Goal: Information Seeking & Learning: Learn about a topic

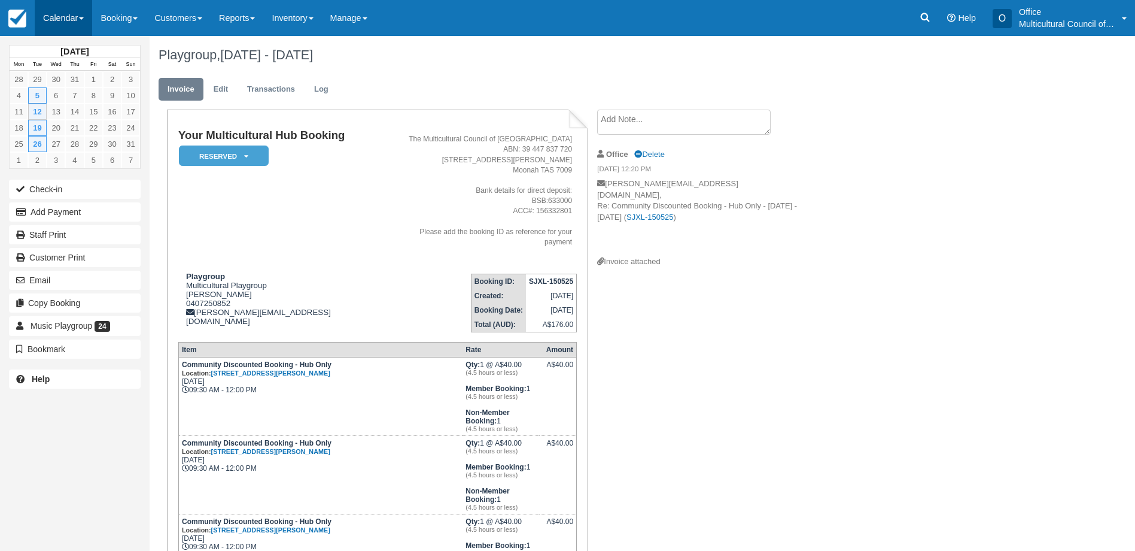
click at [62, 25] on link "Calendar" at bounding box center [63, 18] width 57 height 36
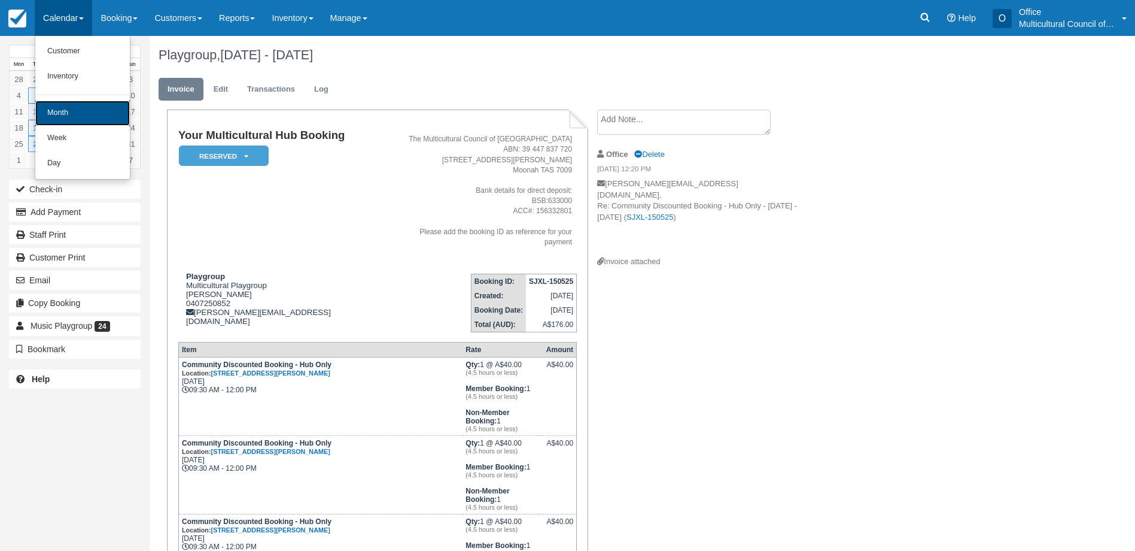
click at [76, 108] on link "Month" at bounding box center [82, 113] width 95 height 25
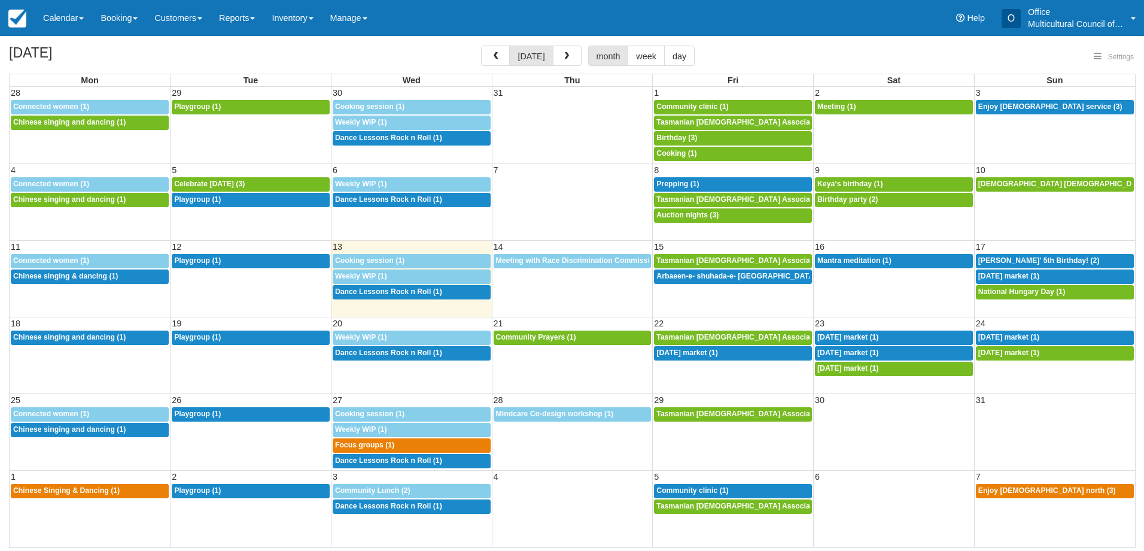
select select
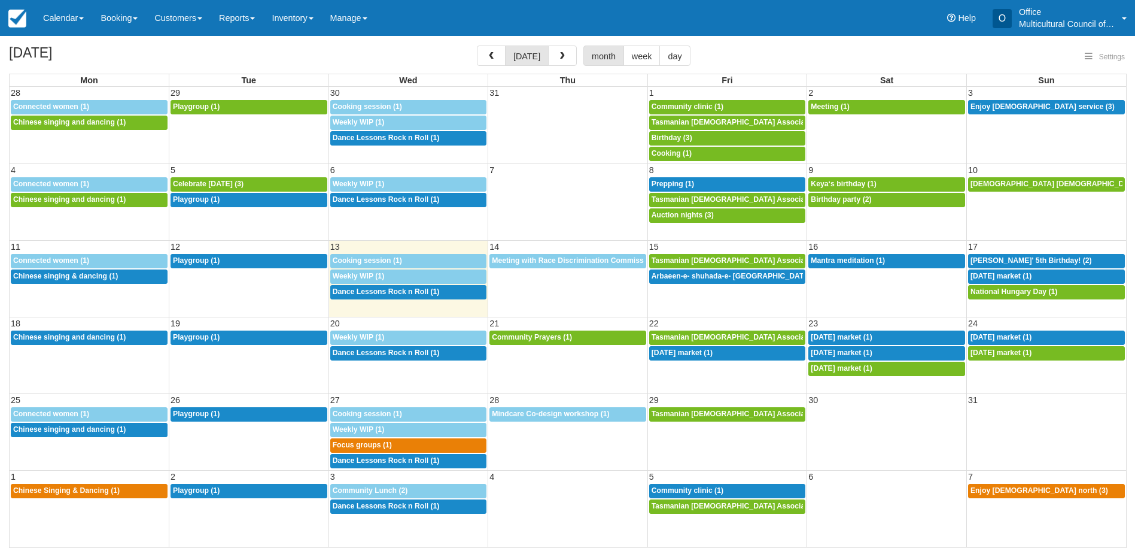
select select
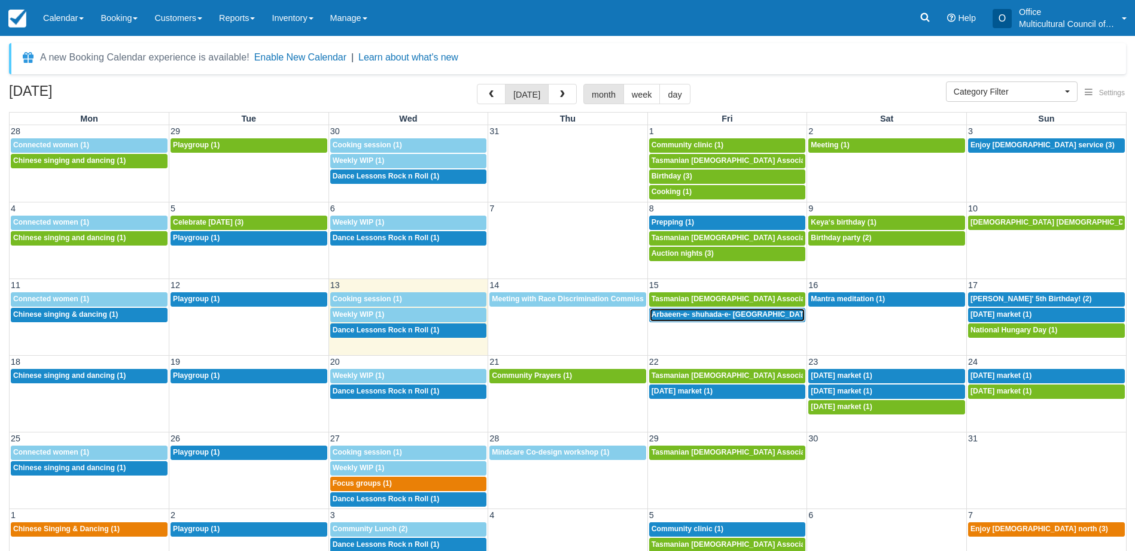
click at [675, 319] on div "5:30p Arbaeen-e- shuhada-e- Karbala (1)" at bounding box center [728, 315] width 152 height 10
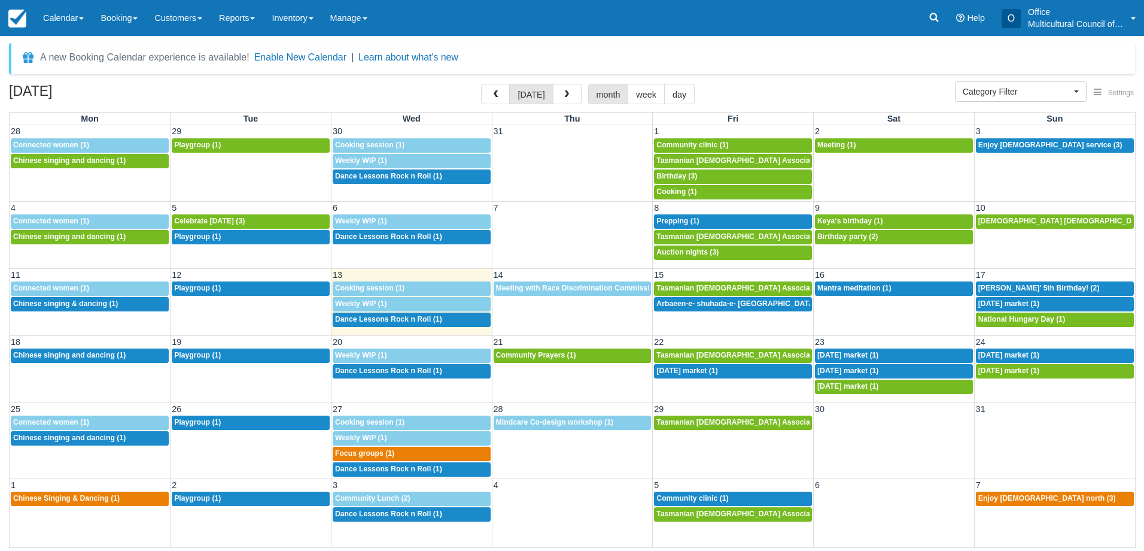
select select
click at [830, 291] on span "Mantra meditation (1)" at bounding box center [855, 288] width 74 height 8
select select
click at [986, 286] on span "Jannis' 5th Birthday! (2)" at bounding box center [1039, 288] width 121 height 8
select select
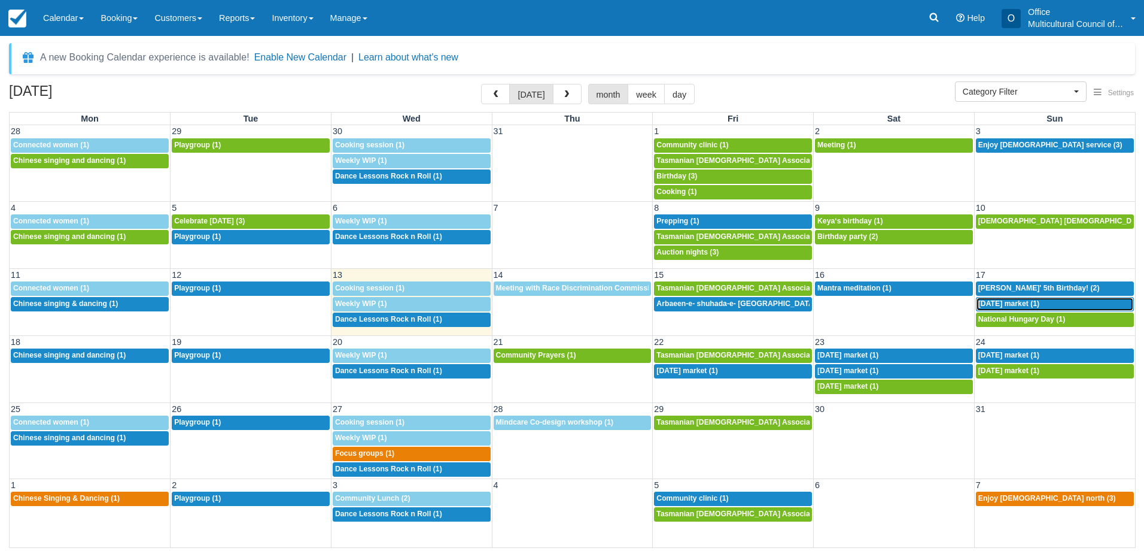
click at [1040, 303] on span "Independence day market (1)" at bounding box center [1009, 303] width 61 height 8
select select
click at [995, 320] on span "National Hungary Day (1)" at bounding box center [1022, 319] width 87 height 8
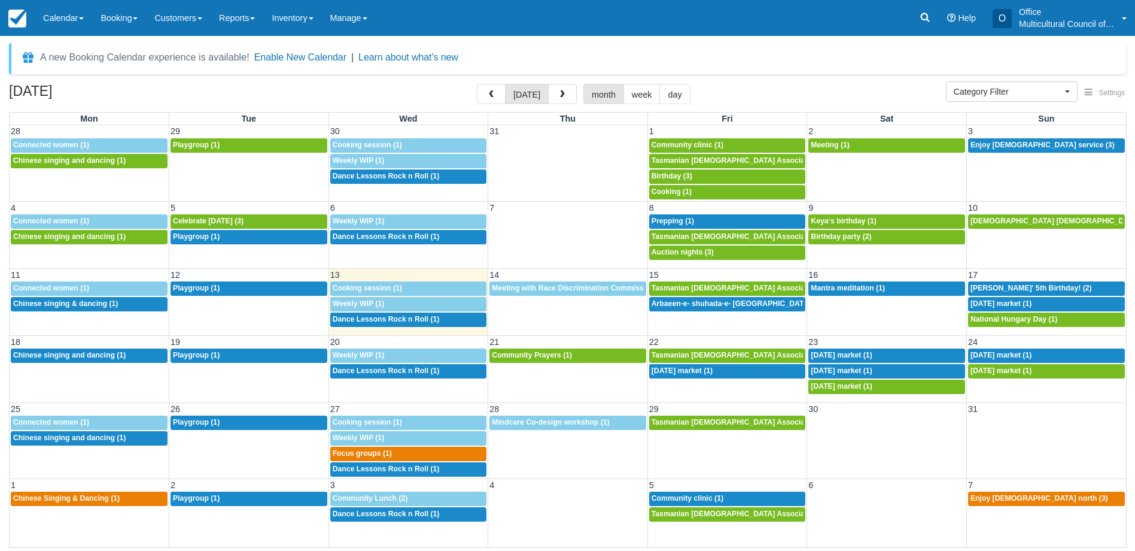
select select
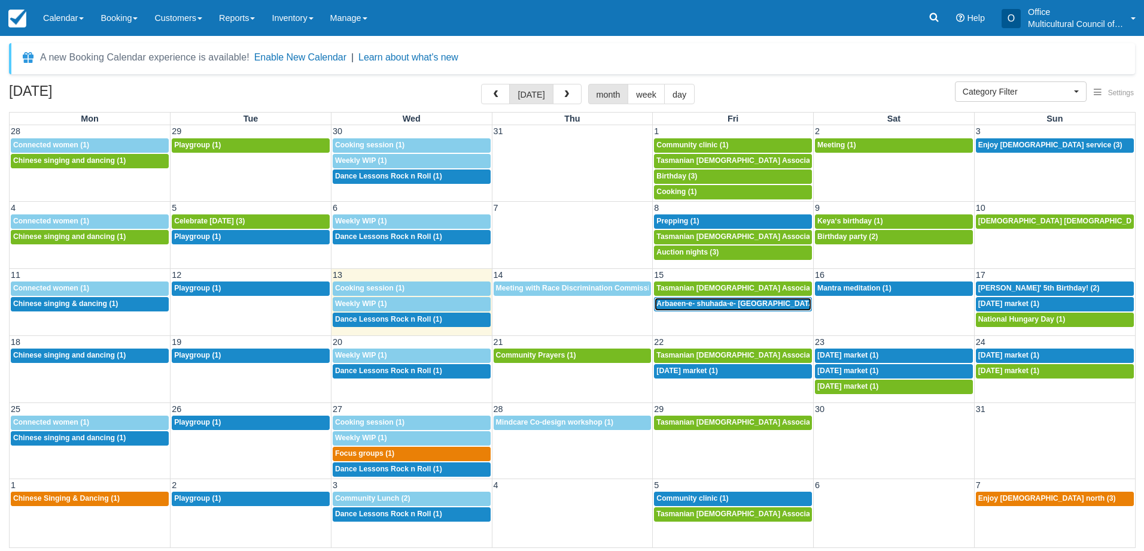
click at [734, 308] on div "5:30p Arbaeen-e- shuhada-e- [GEOGRAPHIC_DATA] (1)" at bounding box center [733, 304] width 153 height 10
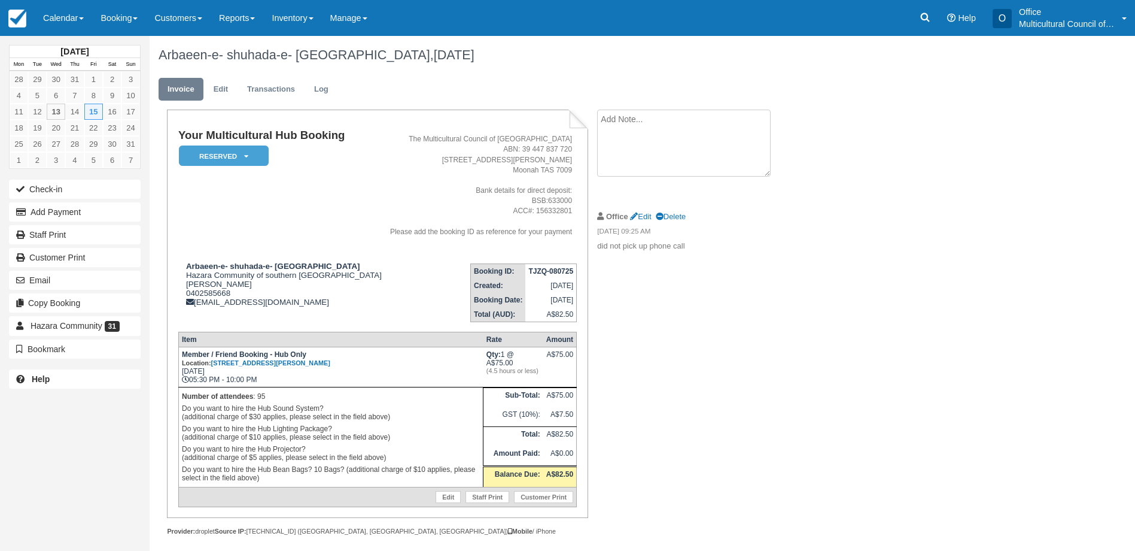
click at [645, 124] on textarea at bounding box center [684, 143] width 174 height 67
type textarea "N"
type textarea "did not pick up phone call and cannot leave voice message"
click at [624, 190] on button "Create" at bounding box center [624, 190] width 54 height 20
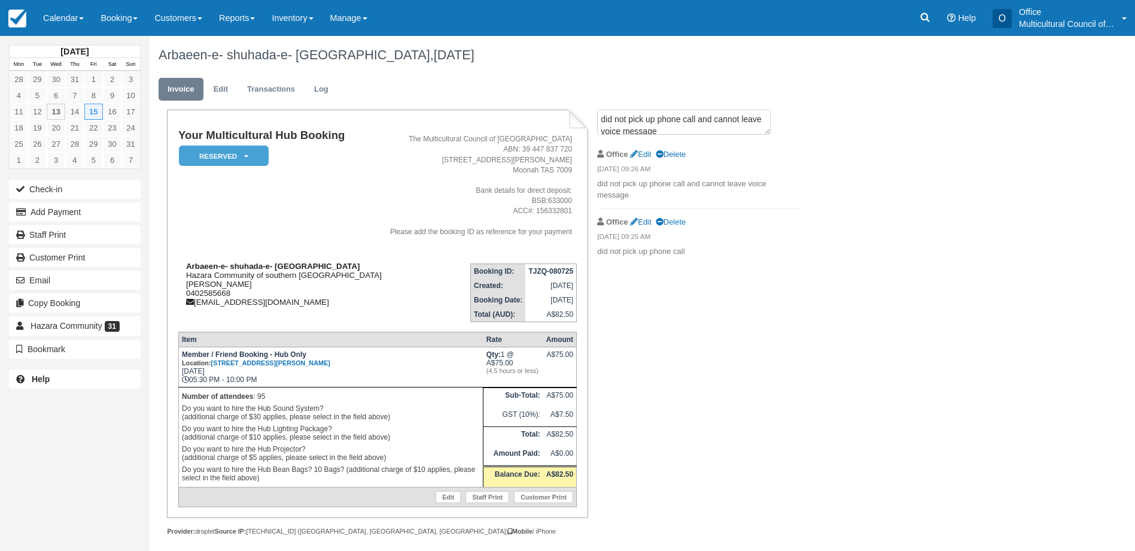
drag, startPoint x: 333, startPoint y: 306, endPoint x: 196, endPoint y: 301, distance: 137.8
click at [196, 301] on div "Arbaeen-e- shuhada-e- Karbala Hazara Community of southern Tasmania Amin Safa 0…" at bounding box center [280, 284] width 205 height 45
copy div "hazarasoutherntas2016@yahoo.com"
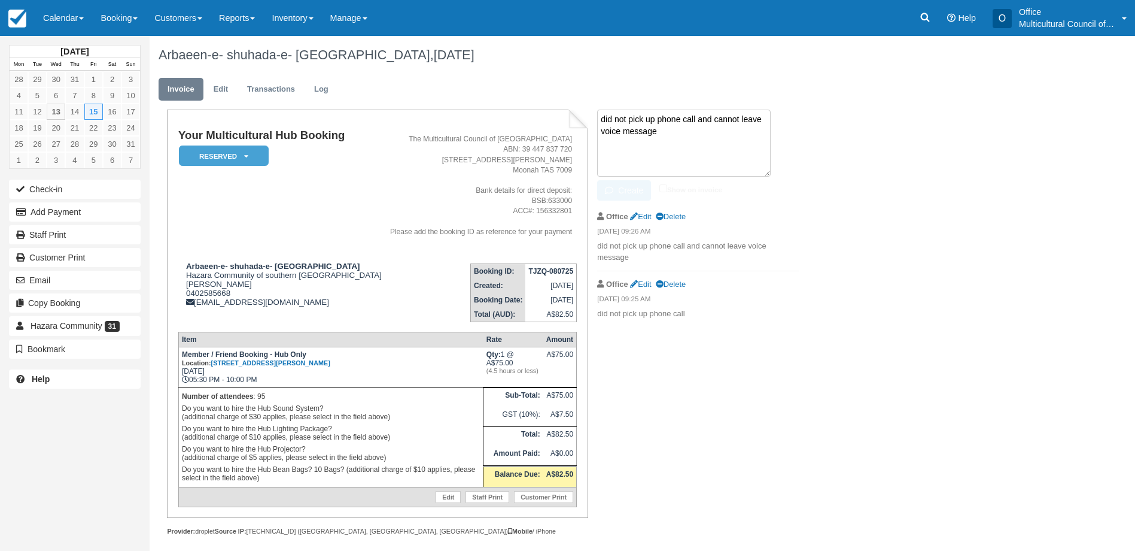
click at [668, 114] on textarea "did not pick up phone call and cannot leave voice message" at bounding box center [684, 143] width 174 height 67
type textarea "will come to pick up key 13/08 before 3pm or 14/8 anytime"
click at [621, 199] on button "Create" at bounding box center [624, 190] width 54 height 20
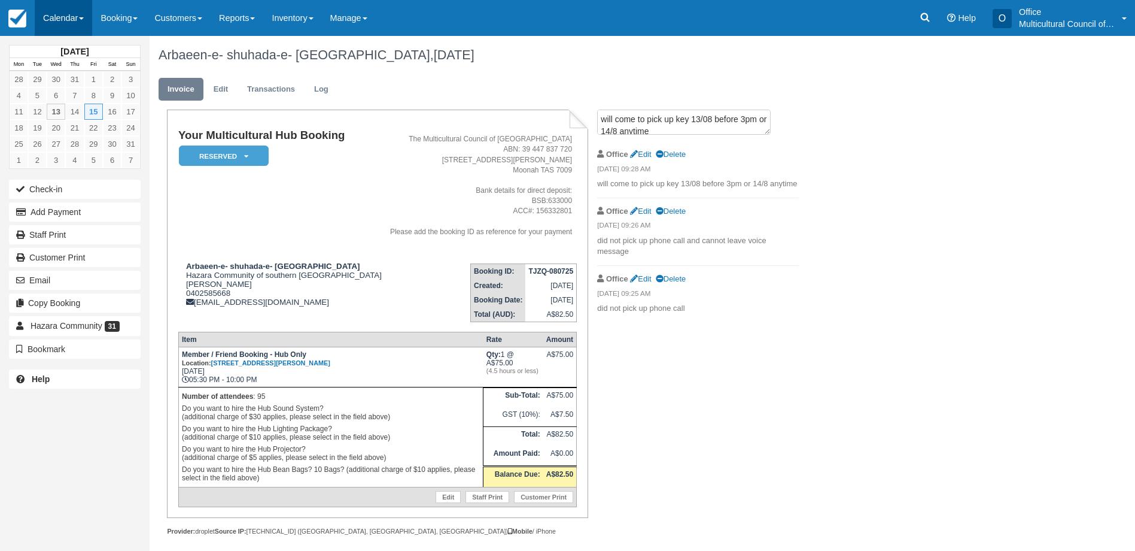
drag, startPoint x: 59, startPoint y: 20, endPoint x: 65, endPoint y: 29, distance: 11.6
click at [59, 20] on link "Calendar" at bounding box center [63, 18] width 57 height 36
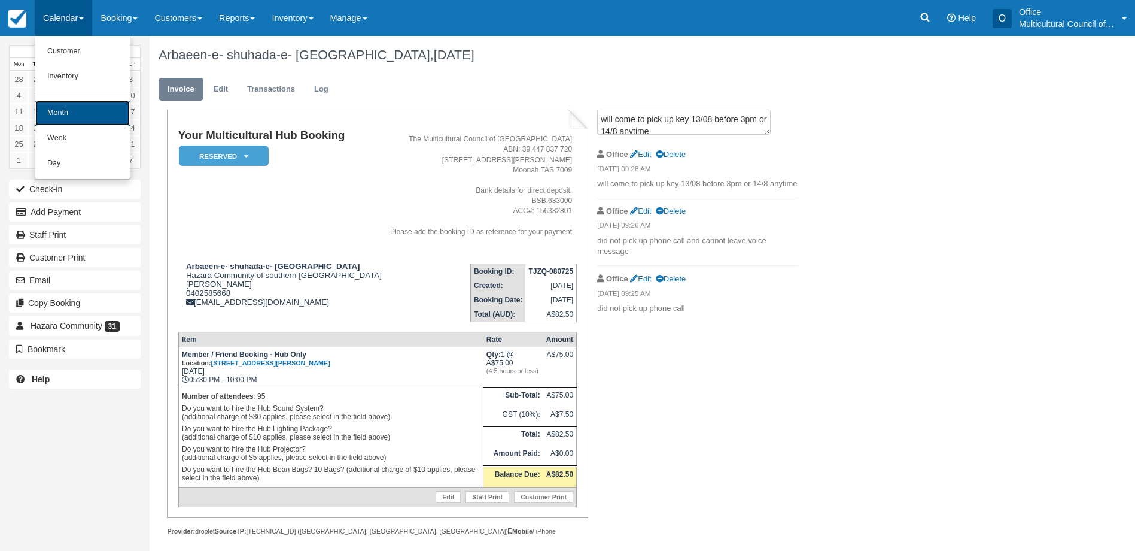
click at [95, 106] on link "Month" at bounding box center [82, 113] width 95 height 25
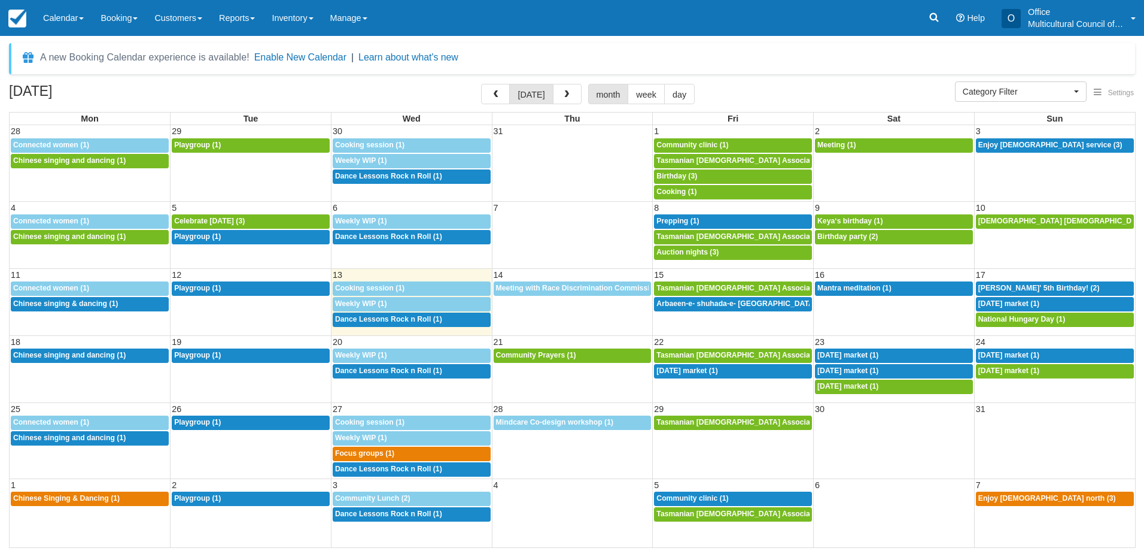
select select
click at [496, 98] on span "button" at bounding box center [495, 94] width 8 height 8
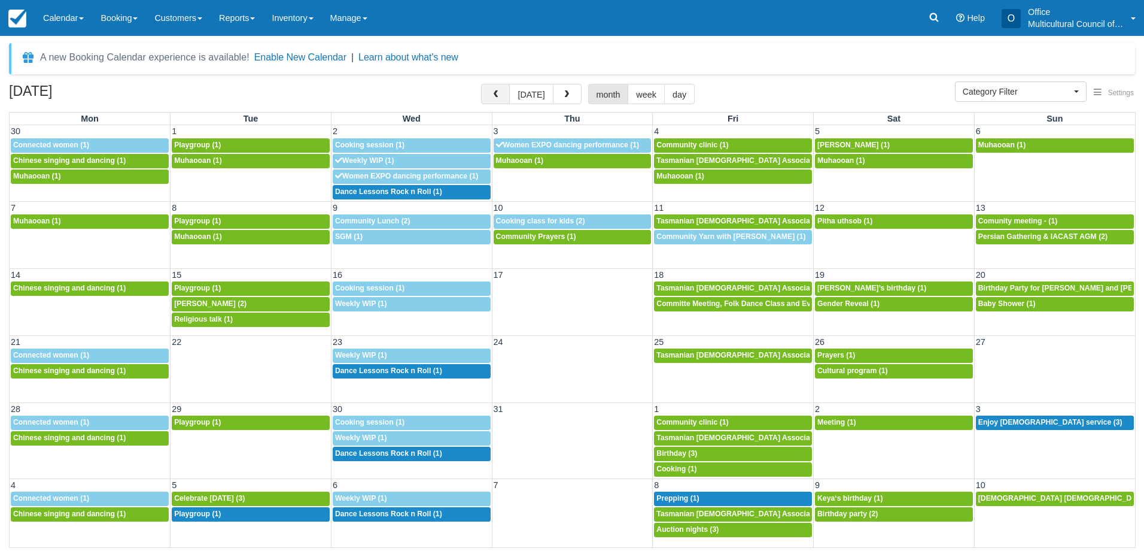
click at [496, 98] on span "button" at bounding box center [495, 94] width 8 height 8
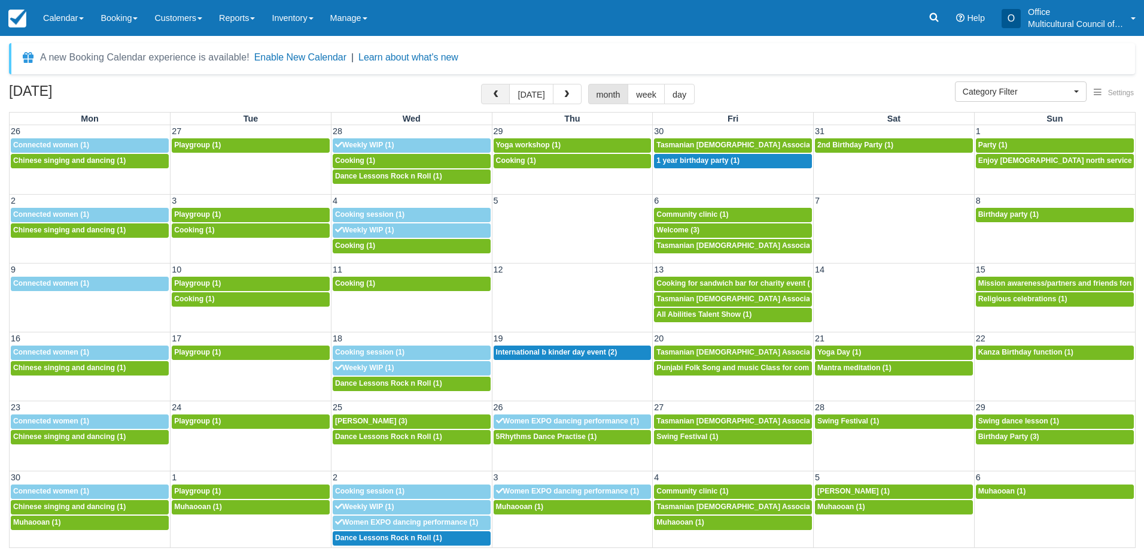
click at [496, 98] on span "button" at bounding box center [495, 94] width 8 height 8
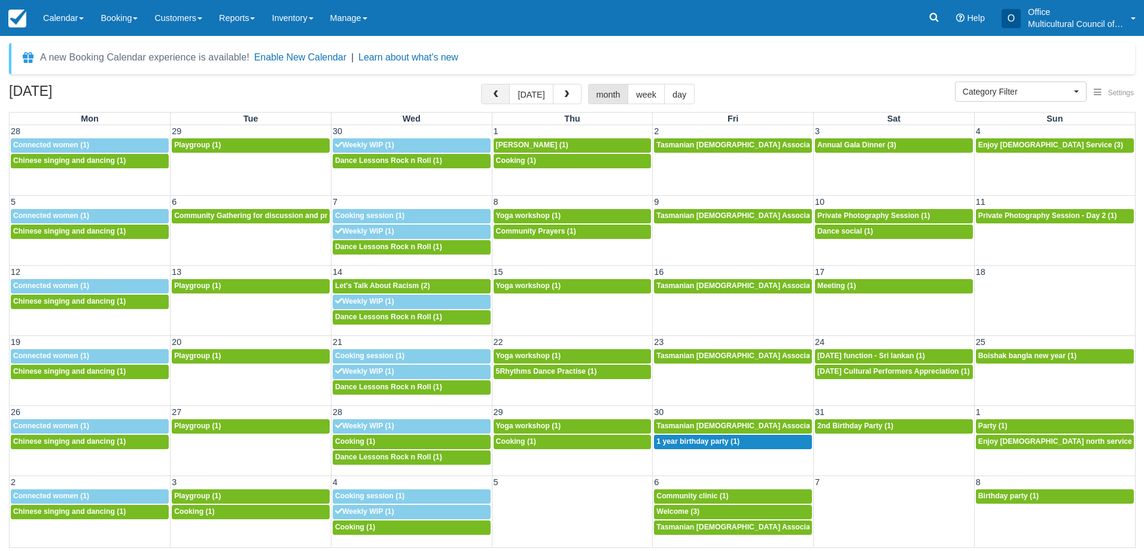
click at [496, 98] on span "button" at bounding box center [495, 94] width 8 height 8
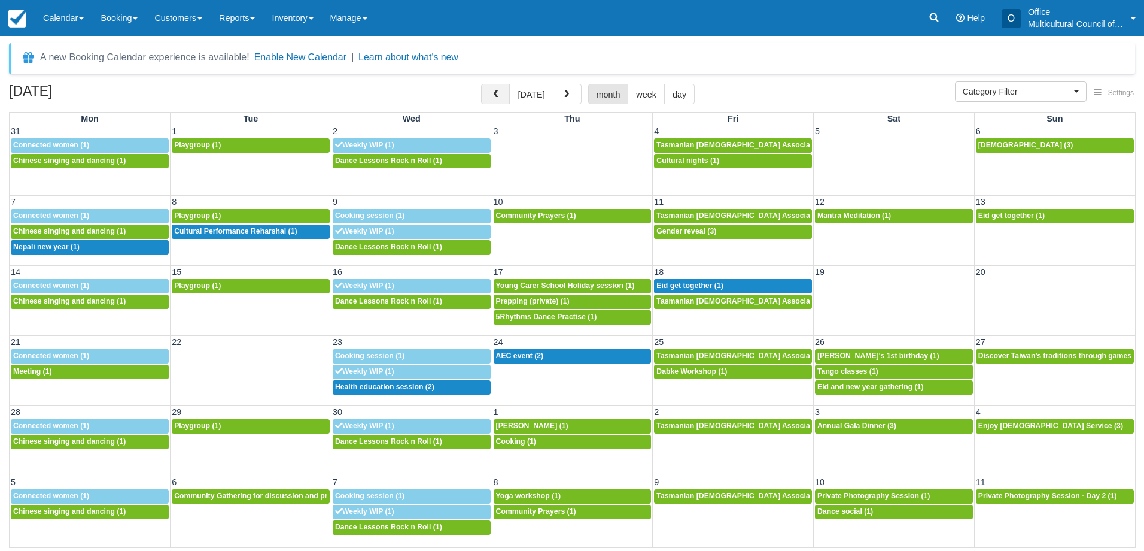
click at [496, 98] on span "button" at bounding box center [495, 94] width 8 height 8
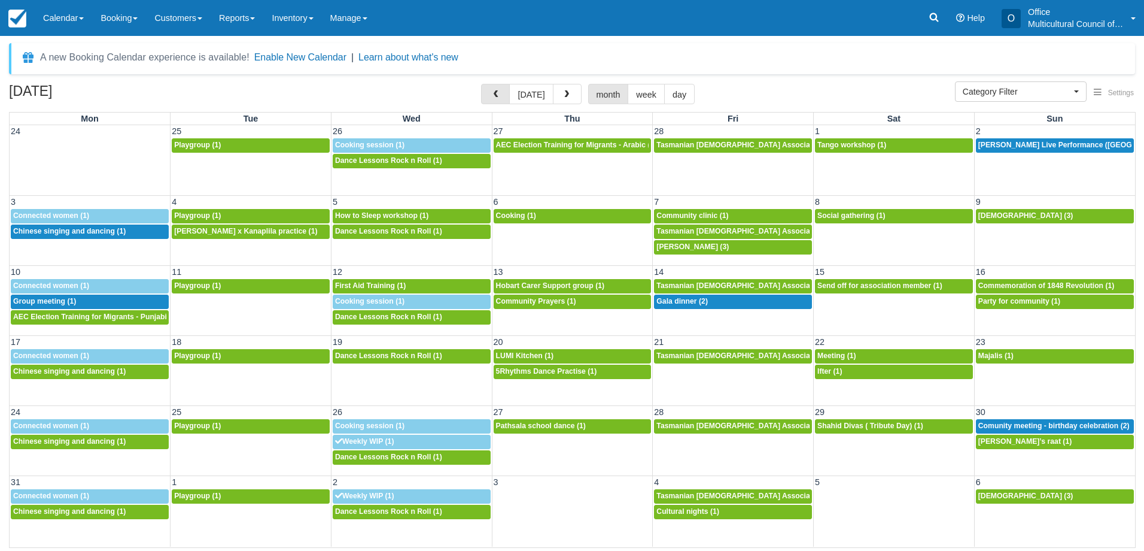
click at [496, 98] on span "button" at bounding box center [495, 94] width 8 height 8
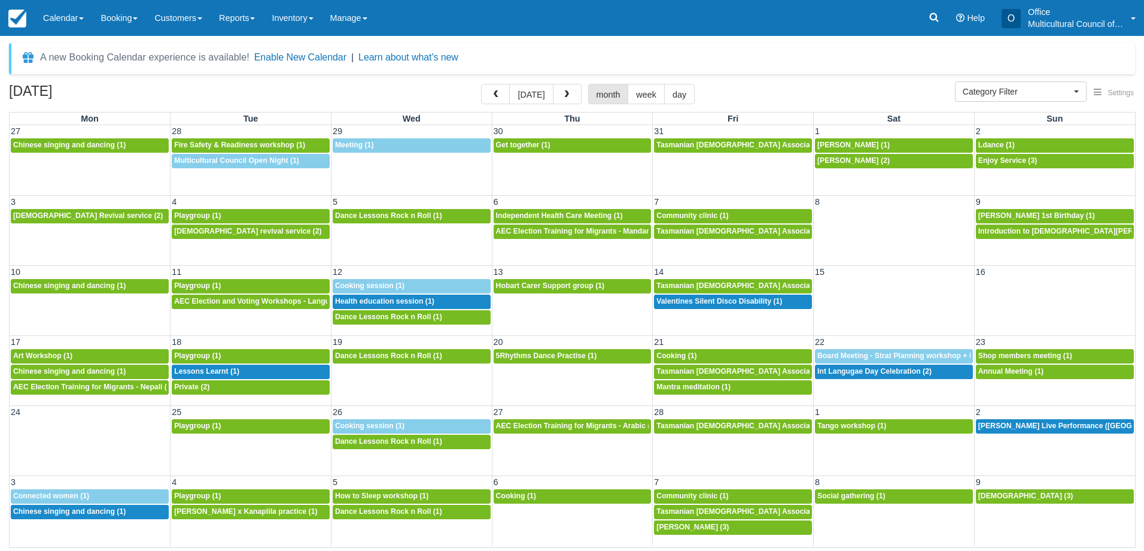
click at [496, 98] on span "button" at bounding box center [495, 94] width 8 height 8
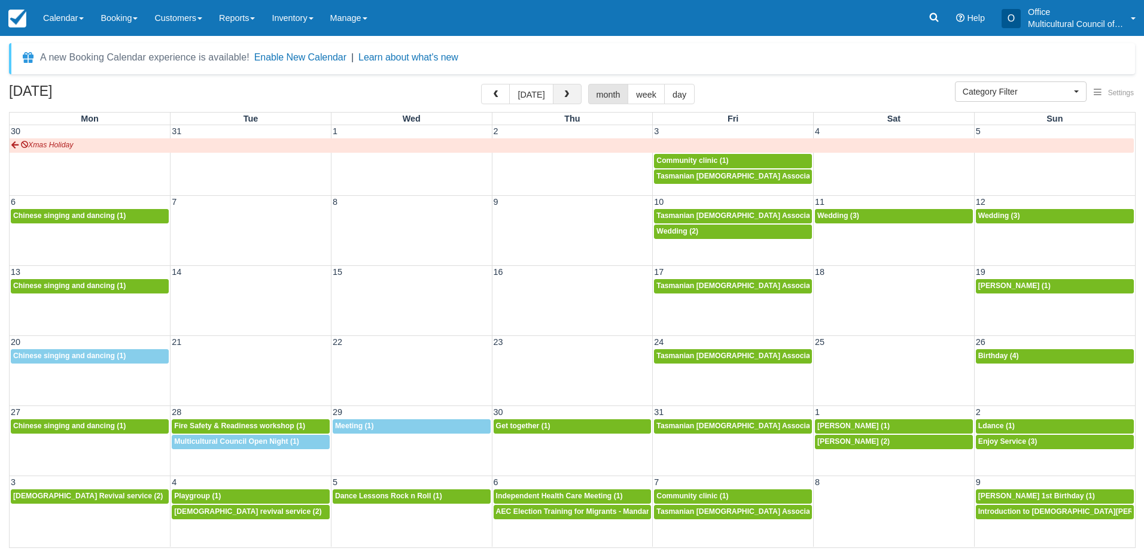
click at [563, 98] on span "button" at bounding box center [567, 94] width 8 height 8
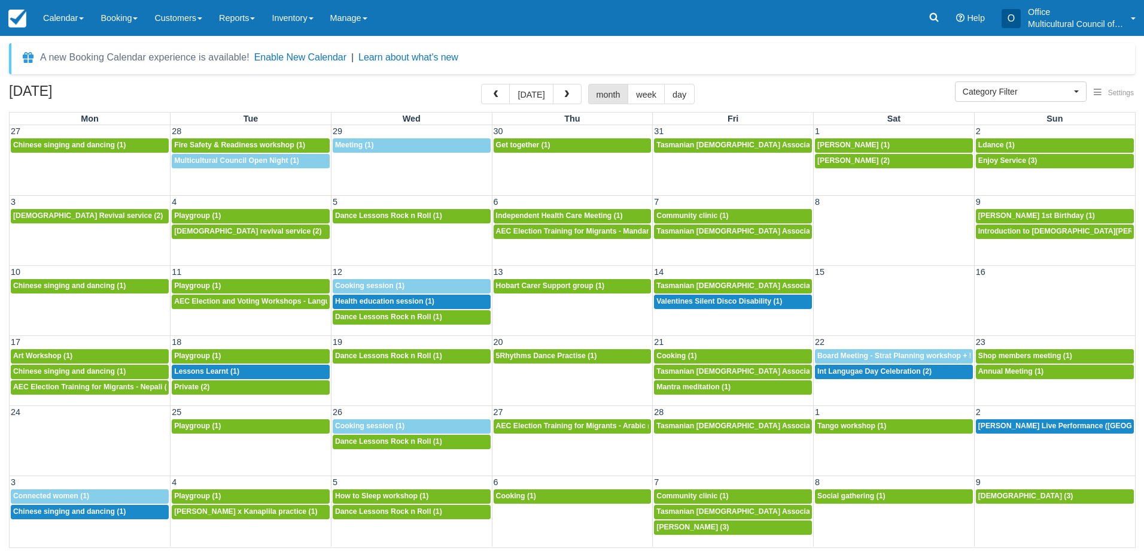
click at [563, 98] on span "button" at bounding box center [567, 94] width 8 height 8
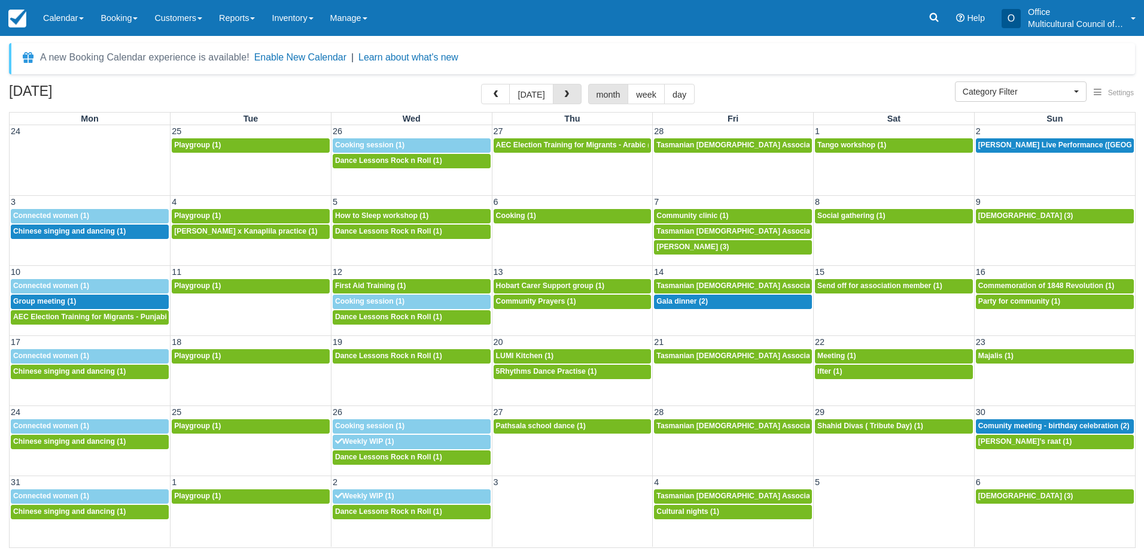
click at [563, 98] on span "button" at bounding box center [567, 94] width 8 height 8
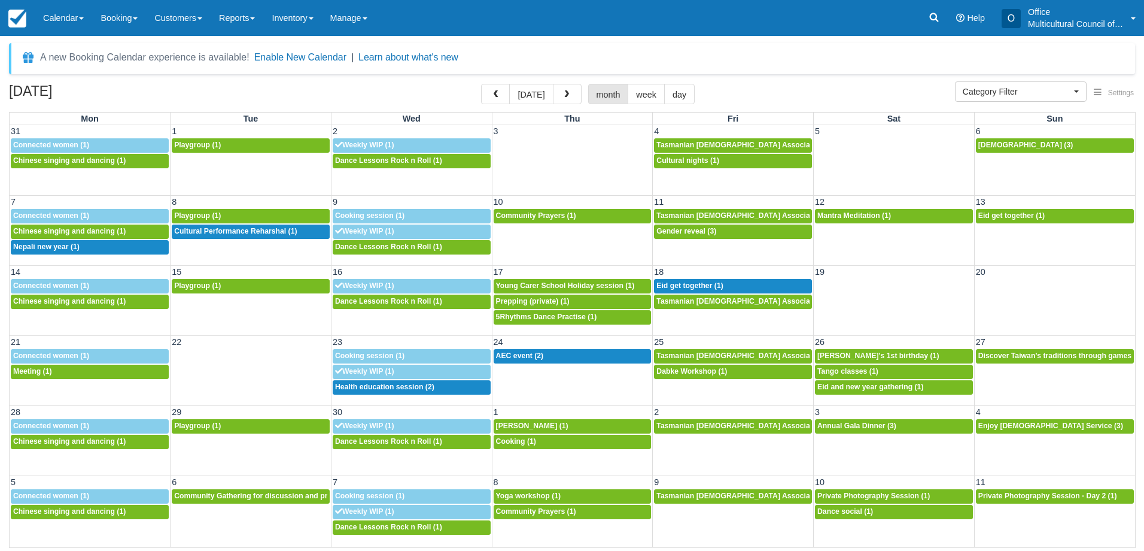
click at [563, 98] on span "button" at bounding box center [567, 94] width 8 height 8
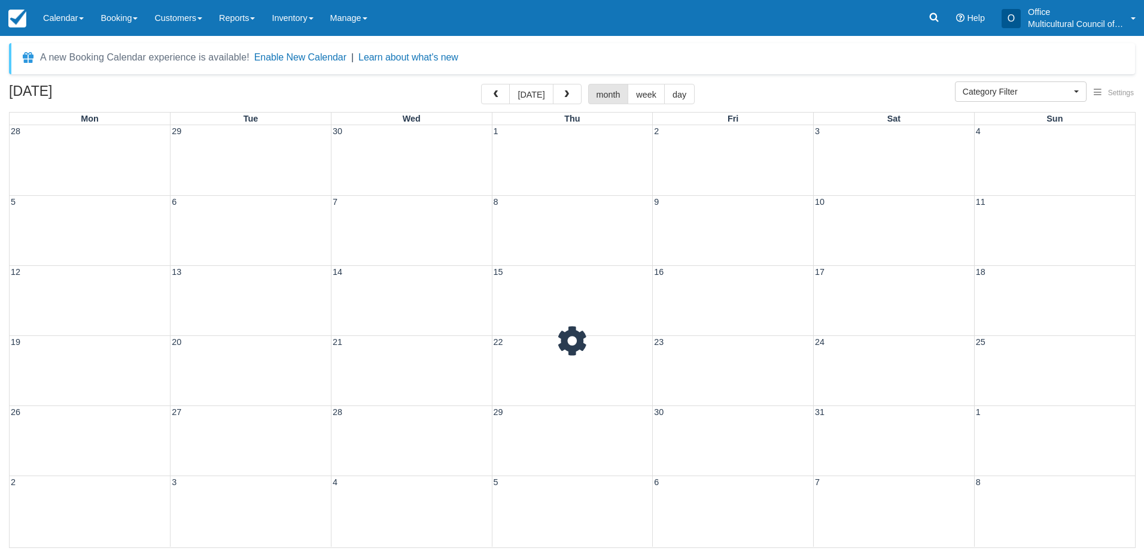
click at [563, 98] on span "button" at bounding box center [567, 94] width 8 height 8
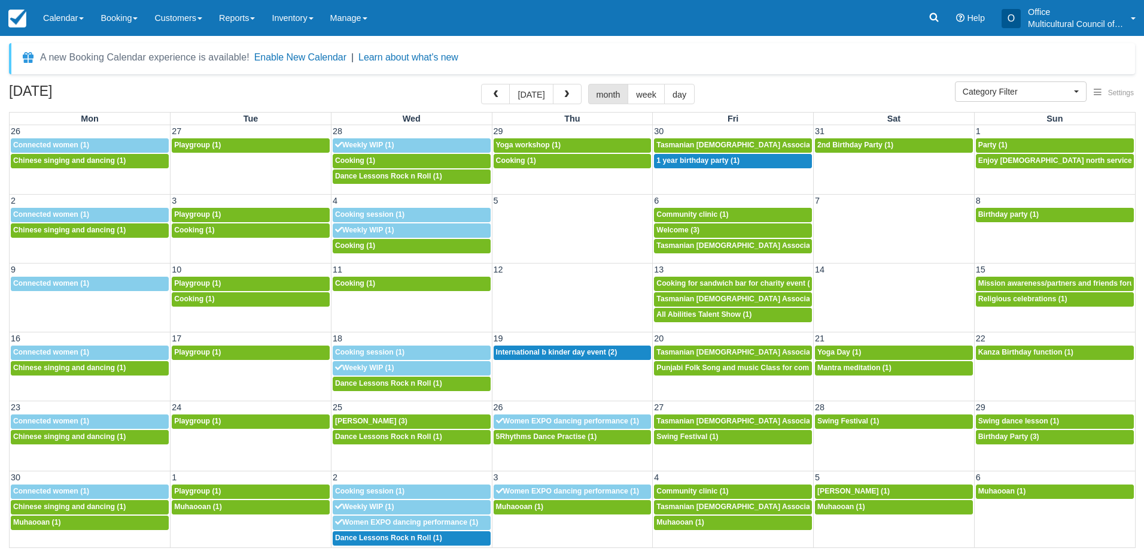
click at [563, 98] on span "button" at bounding box center [567, 94] width 8 height 8
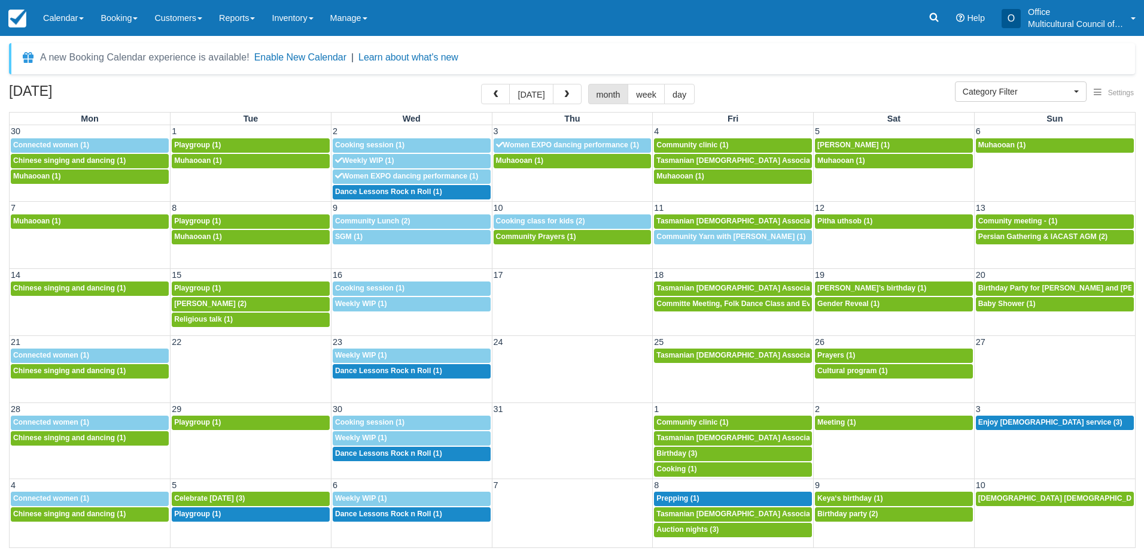
click at [563, 98] on span "button" at bounding box center [567, 94] width 8 height 8
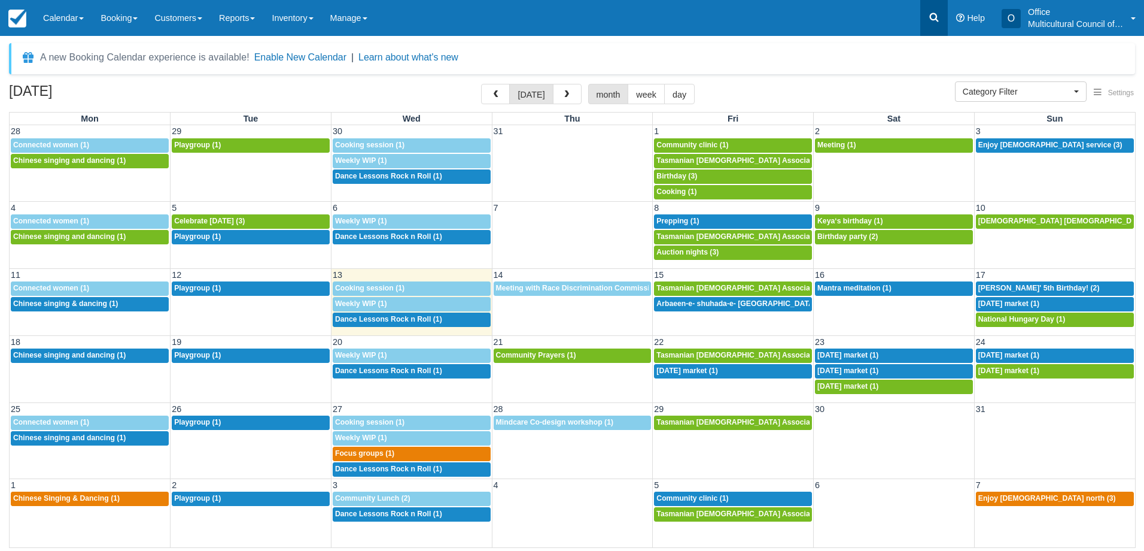
click at [940, 12] on icon at bounding box center [934, 17] width 12 height 12
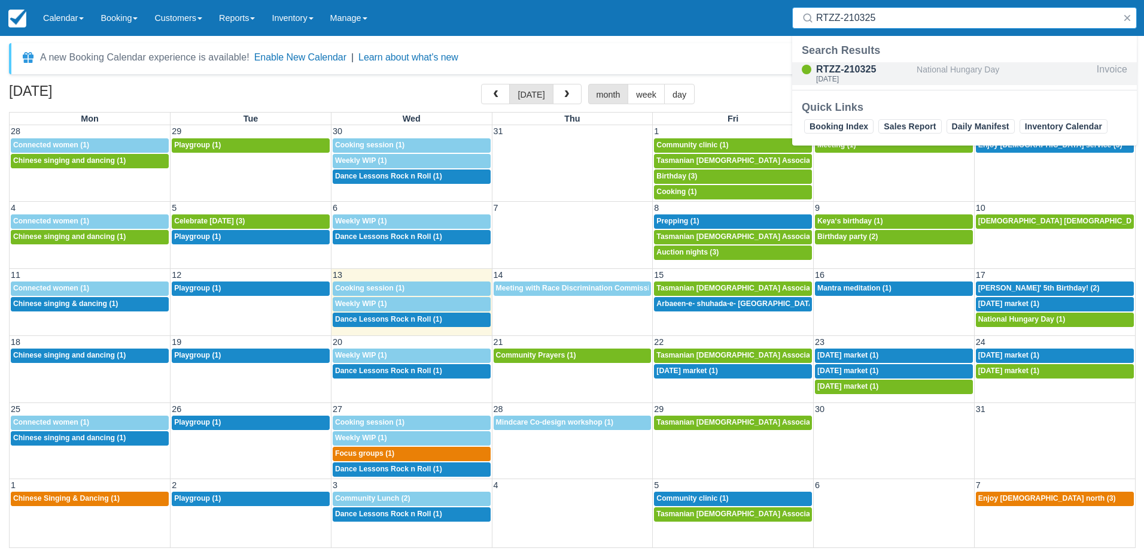
type input "RTZZ-210325"
click at [894, 74] on div "RTZZ-210325" at bounding box center [864, 69] width 96 height 14
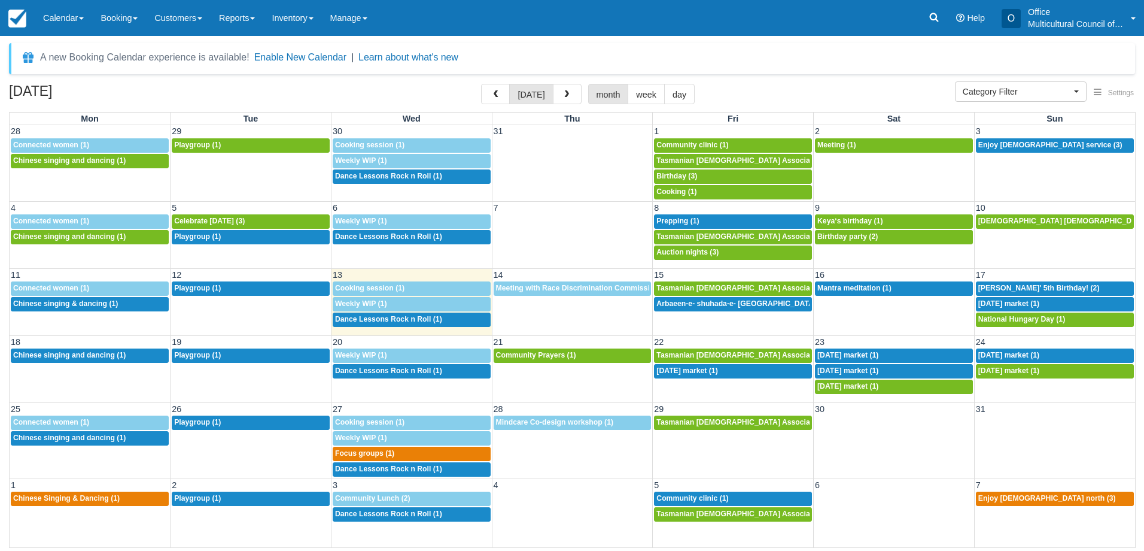
select select
click at [995, 305] on span "Independence day market (1)" at bounding box center [1009, 303] width 61 height 8
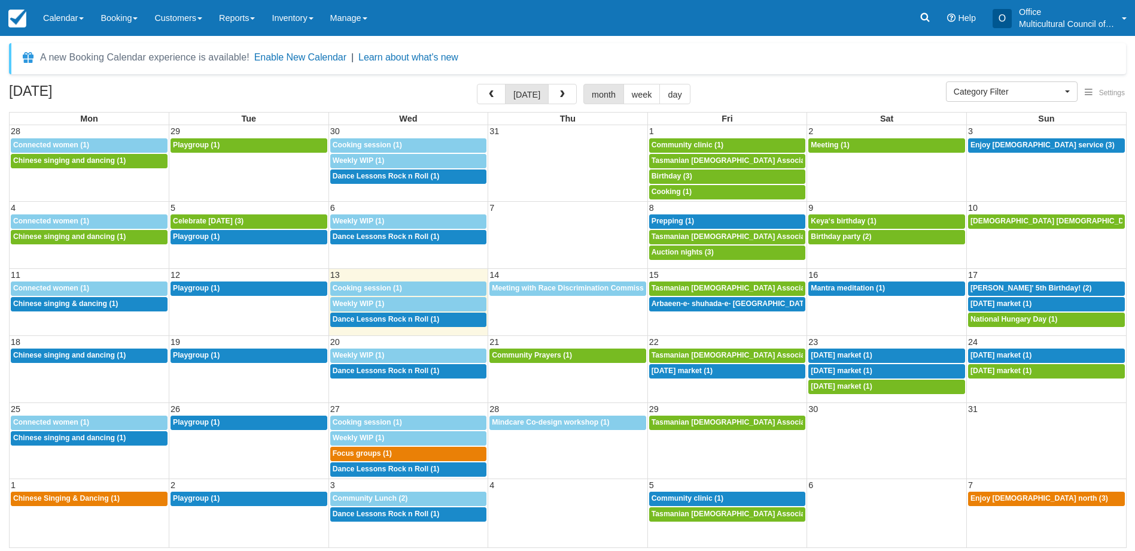
select select
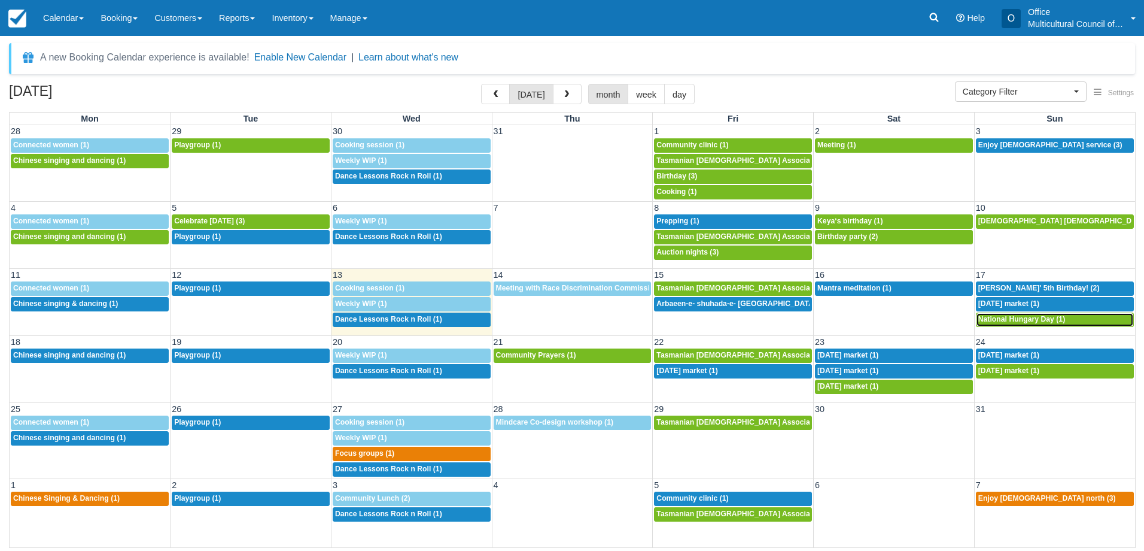
click at [997, 321] on span "National Hungary Day (1)" at bounding box center [1022, 319] width 87 height 8
select select
click at [1010, 290] on span "[PERSON_NAME]' 5th Birthday! (2)" at bounding box center [1039, 288] width 121 height 8
select select
click at [1019, 317] on span "National Hungary Day (1)" at bounding box center [1022, 319] width 87 height 8
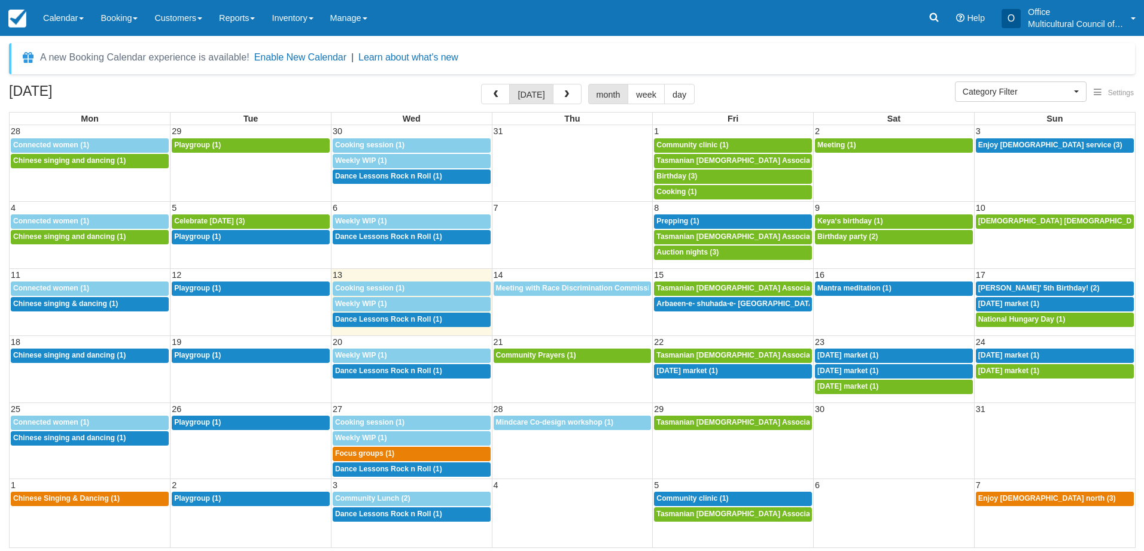
select select
click at [1009, 285] on span "Jannis' 5th Birthday! (2)" at bounding box center [1039, 288] width 121 height 8
select select
click at [0, 108] on html "Menu Calendar Customer Inventory Month Week Day Booking Daily Manifest Daily Li…" at bounding box center [572, 275] width 1144 height 551
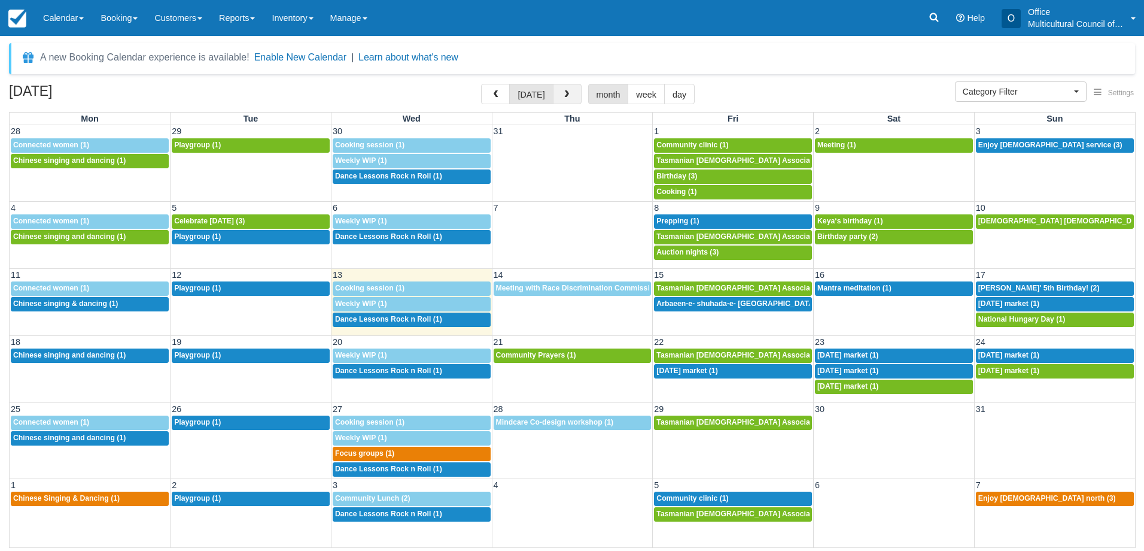
click at [563, 92] on span "button" at bounding box center [567, 94] width 8 height 8
